Goal: Information Seeking & Learning: Learn about a topic

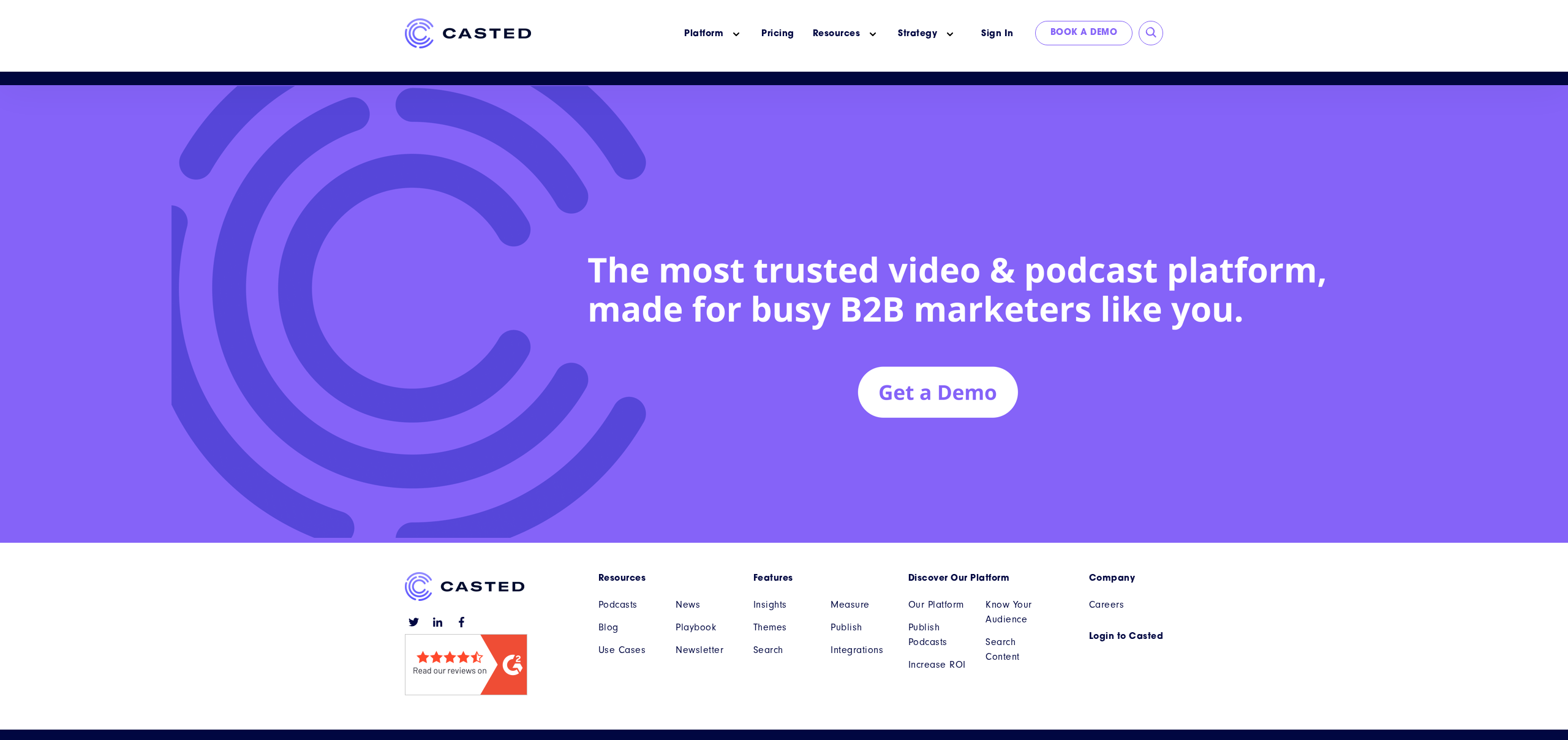
scroll to position [5500, 0]
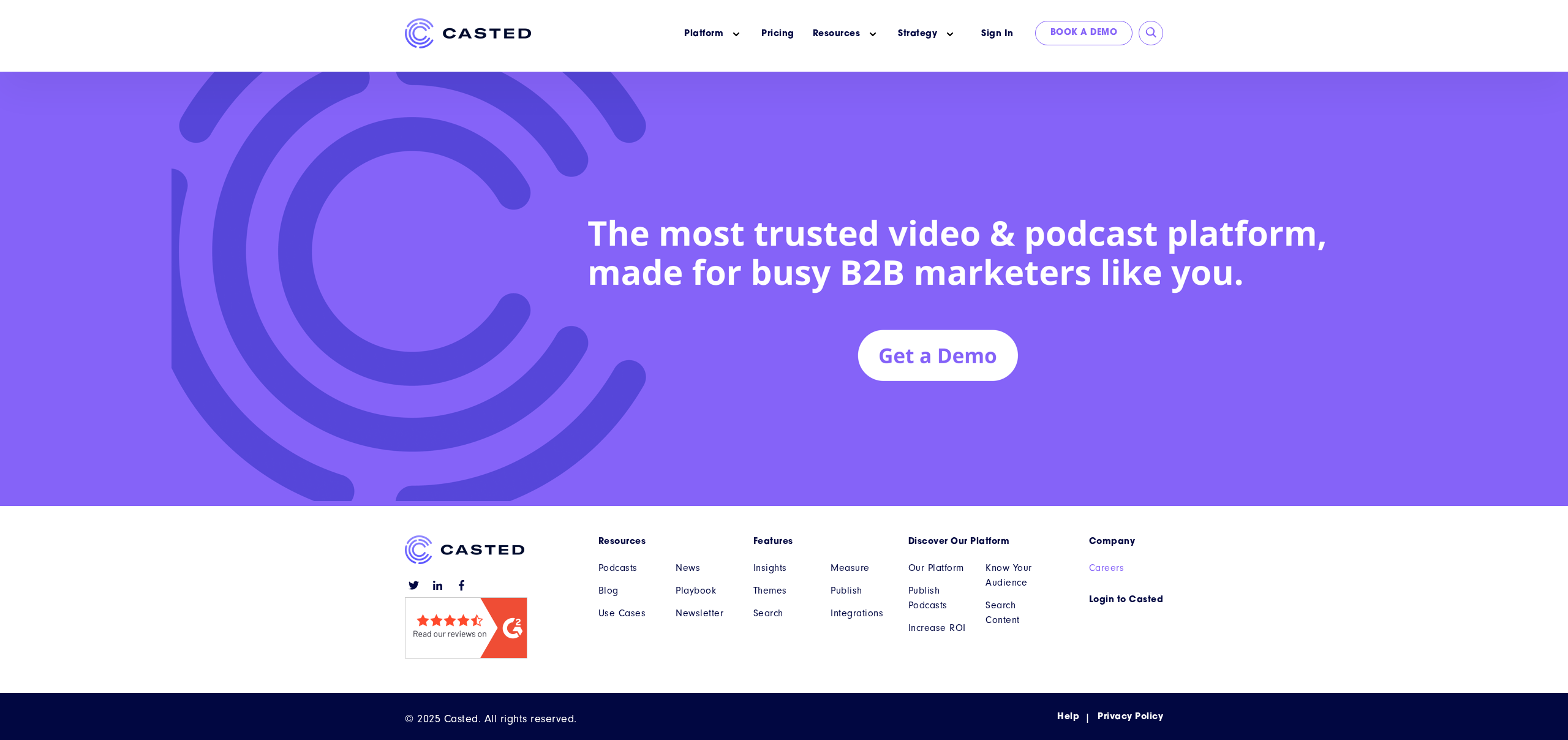
click at [1120, 561] on link "Careers" at bounding box center [1126, 568] width 74 height 15
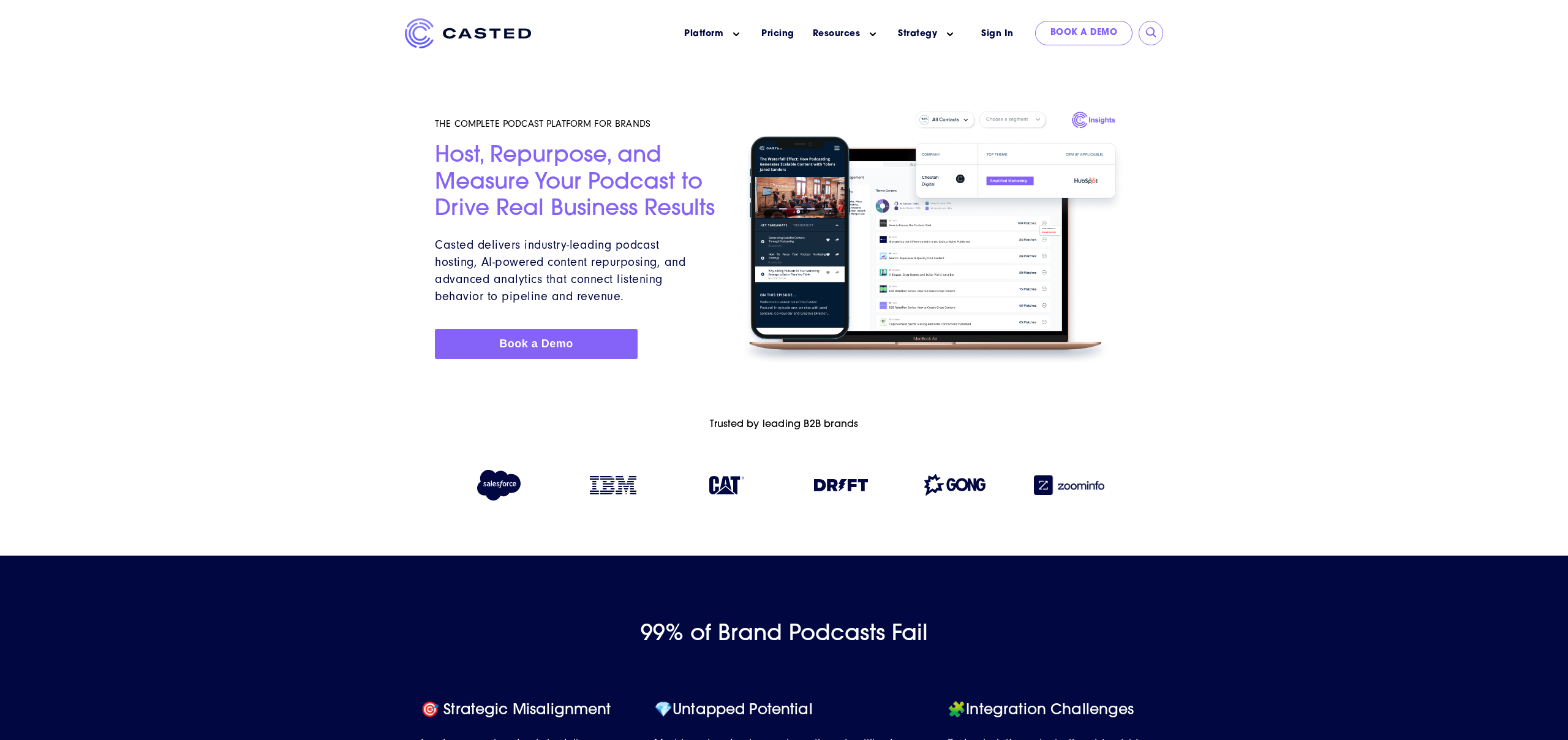
scroll to position [5169, 0]
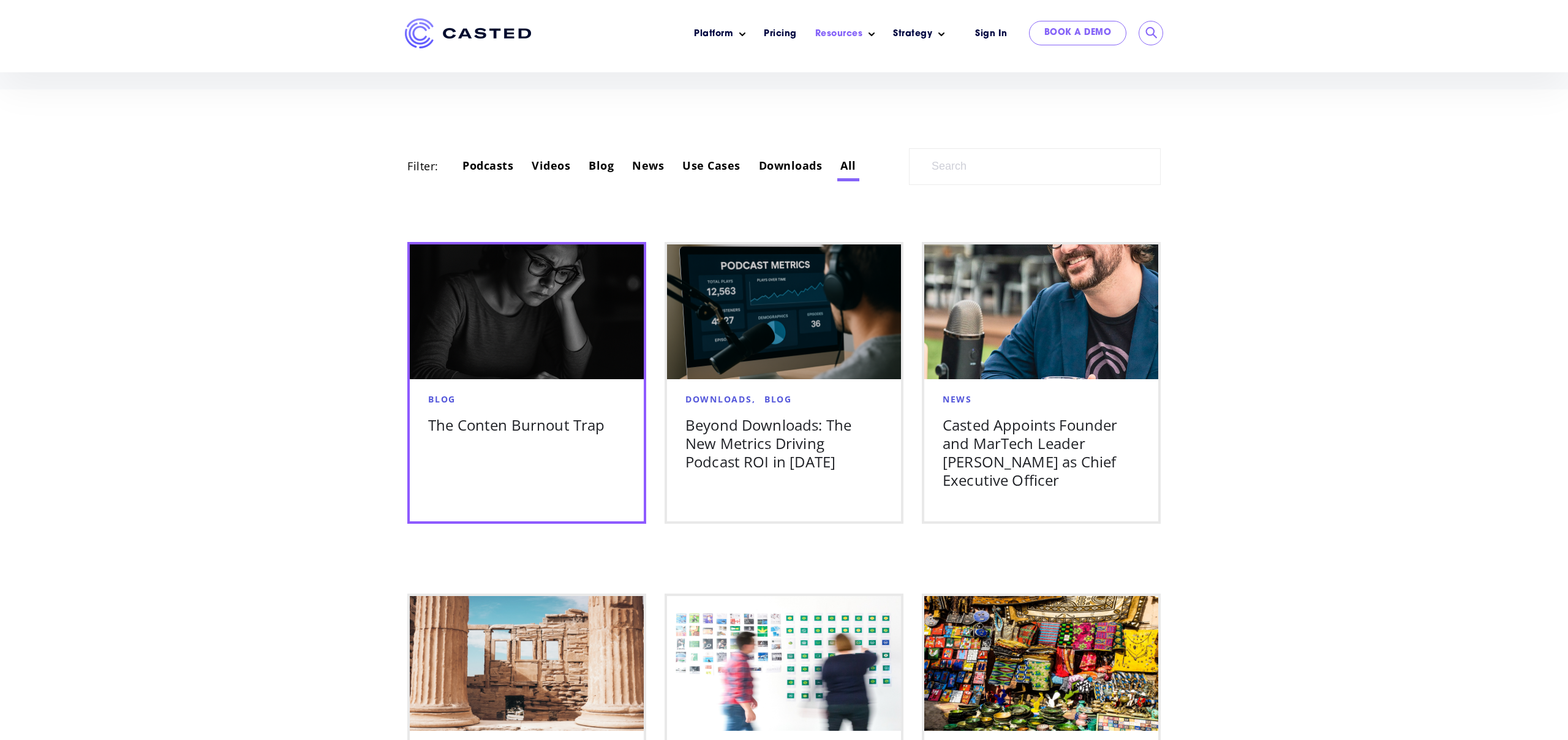
scroll to position [587, 0]
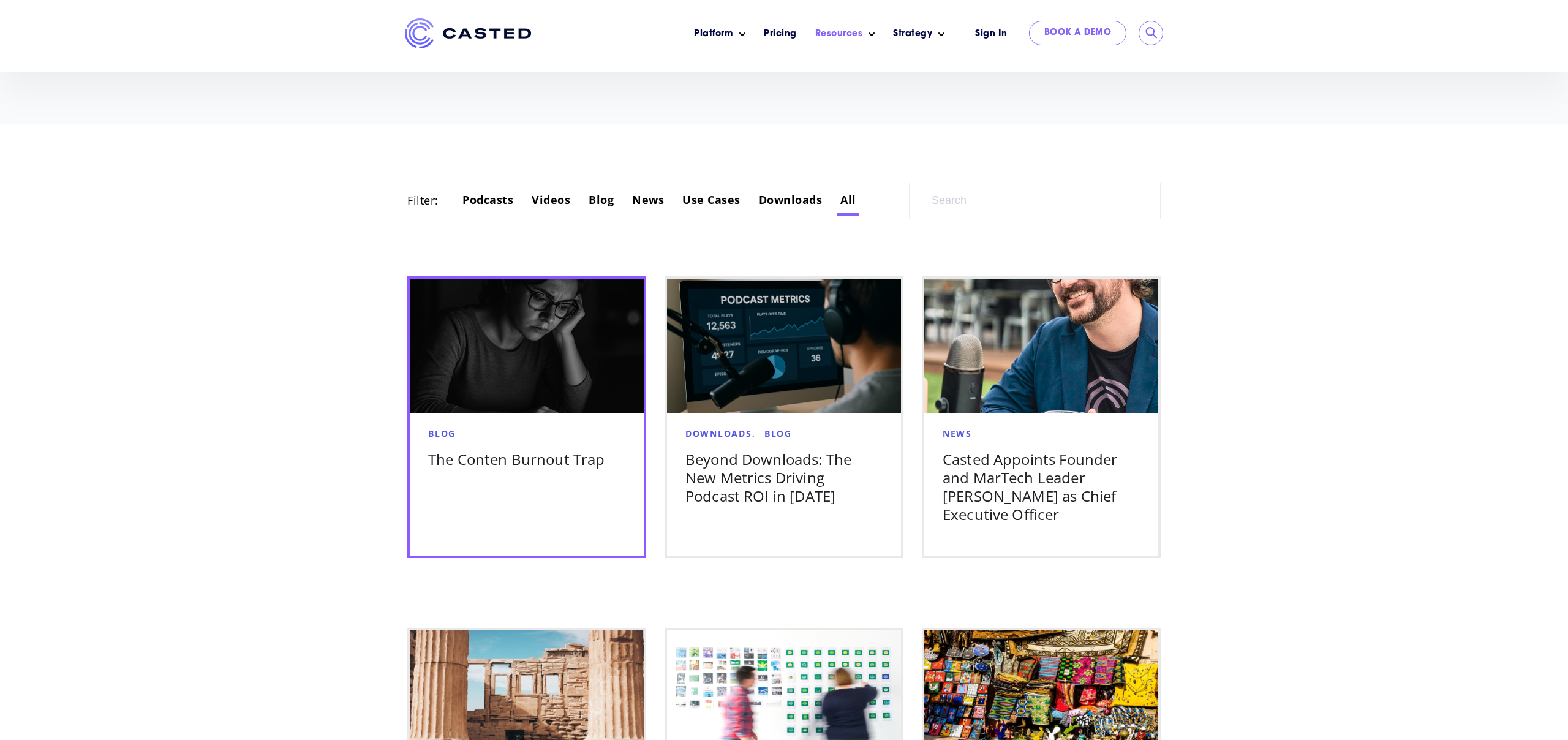
click at [544, 465] on h5 "The Conten Burnout Trap" at bounding box center [527, 459] width 197 height 18
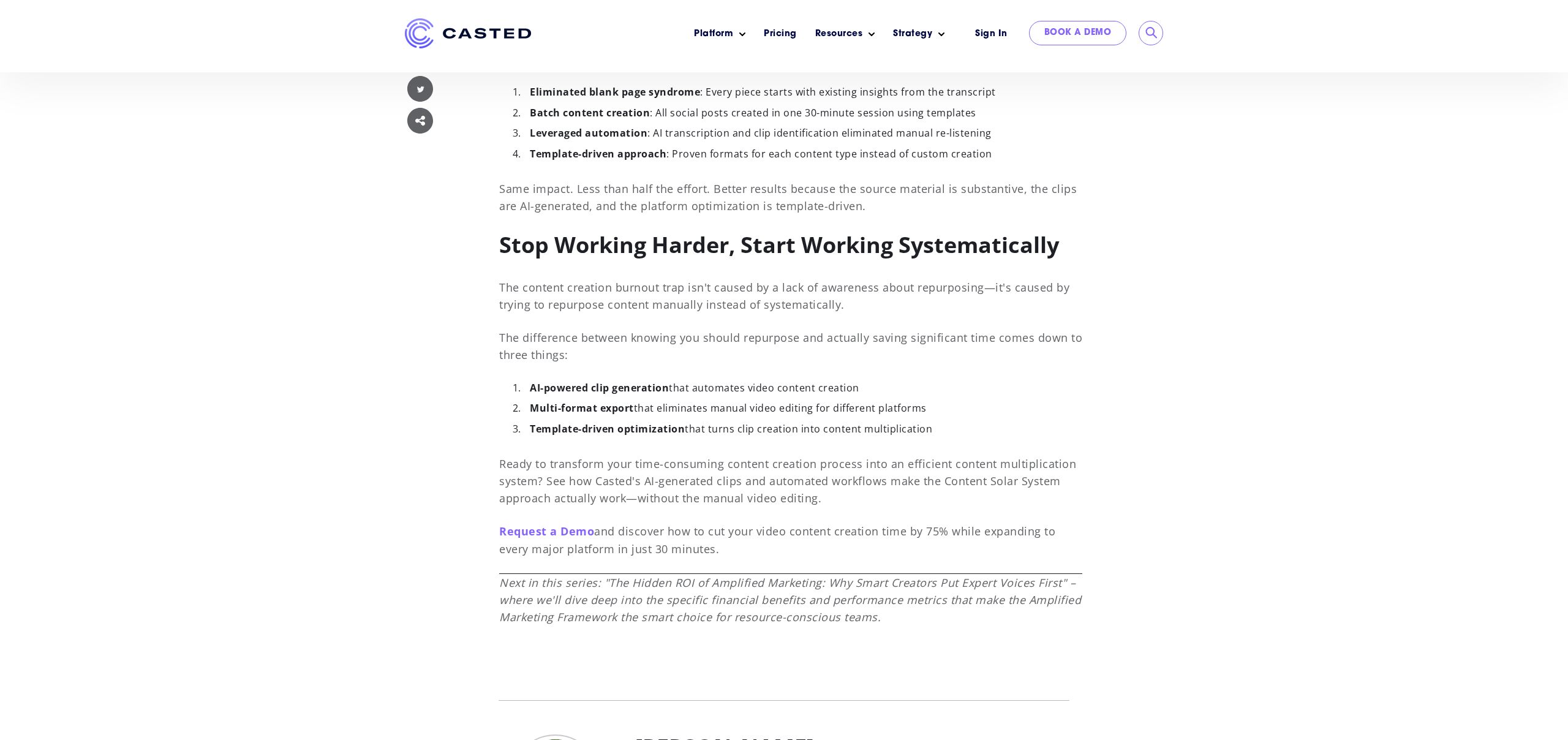
scroll to position [5454, 0]
